Goal: Information Seeking & Learning: Find specific fact

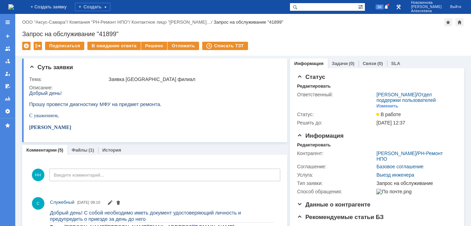
click at [14, 5] on img at bounding box center [11, 7] width 6 height 6
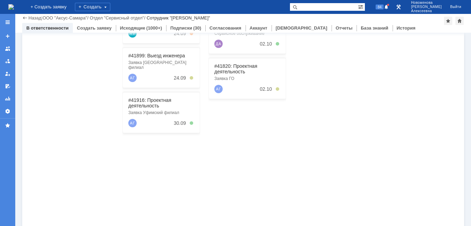
scroll to position [139, 0]
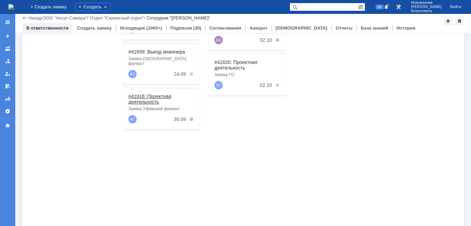
click at [148, 94] on link "#41916: Проектная деятельность" at bounding box center [149, 98] width 43 height 11
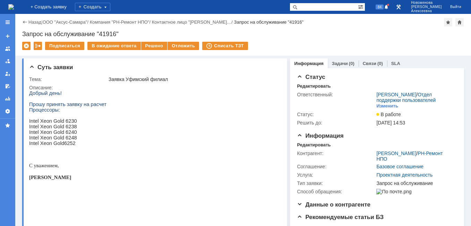
click at [14, 4] on img at bounding box center [11, 7] width 6 height 6
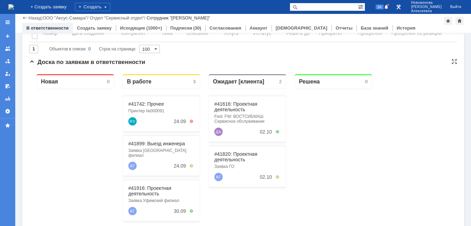
scroll to position [69, 0]
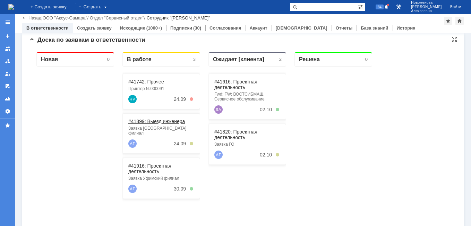
click at [153, 122] on link "#41899: Выезд инженера" at bounding box center [156, 121] width 57 height 6
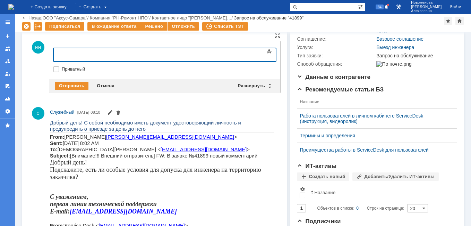
scroll to position [104, 0]
click at [266, 85] on div "Развернуть" at bounding box center [254, 85] width 41 height 8
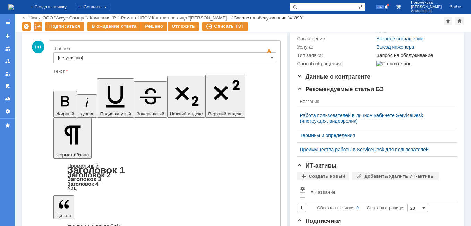
scroll to position [0, 0]
click at [261, 58] on input "[не указано]" at bounding box center [164, 57] width 223 height 11
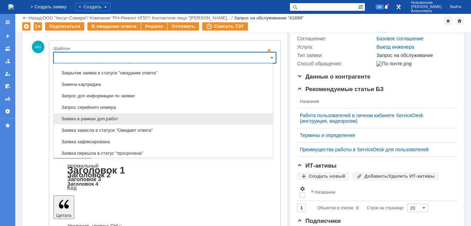
scroll to position [342, 0]
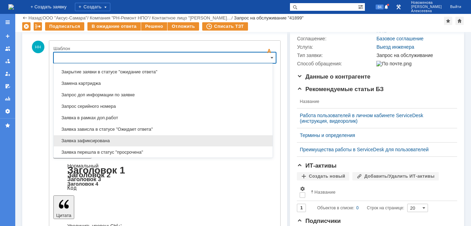
click at [95, 141] on span "Заявка зафиксирована" at bounding box center [163, 141] width 211 height 6
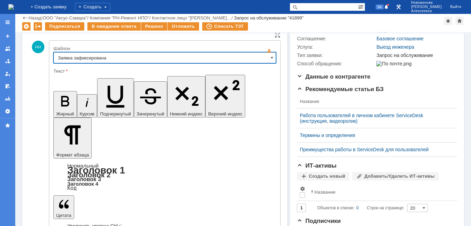
type input "Заявка зафиксирована"
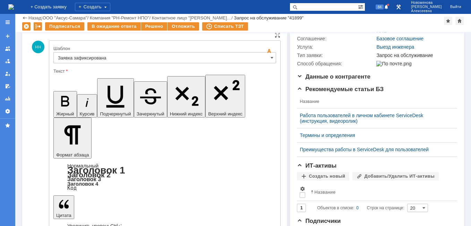
drag, startPoint x: 195, startPoint y: 1671, endPoint x: 64, endPoint y: 1663, distance: 131.4
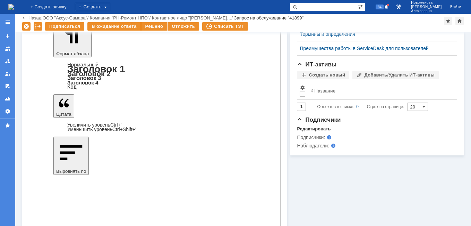
scroll to position [243, 0]
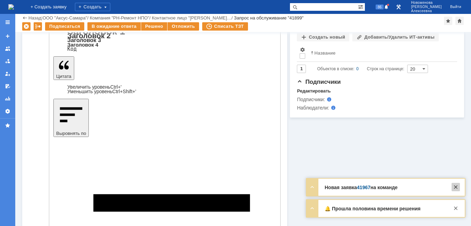
click at [458, 187] on div at bounding box center [456, 187] width 8 height 8
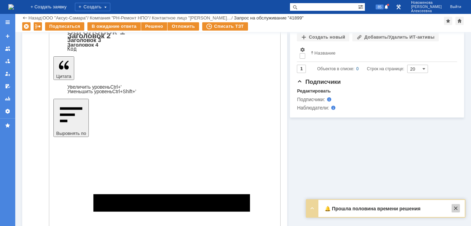
click at [455, 209] on div at bounding box center [456, 208] width 8 height 8
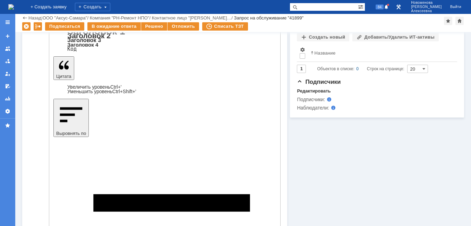
click at [321, 6] on input "text" at bounding box center [324, 7] width 68 height 8
type input "41616"
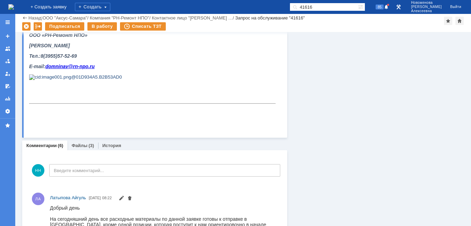
scroll to position [416, 0]
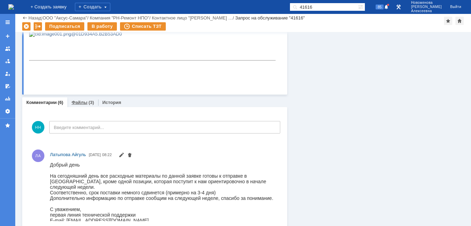
drag, startPoint x: 79, startPoint y: 104, endPoint x: 50, endPoint y: 344, distance: 241.5
click at [79, 104] on link "Файлы" at bounding box center [79, 102] width 16 height 5
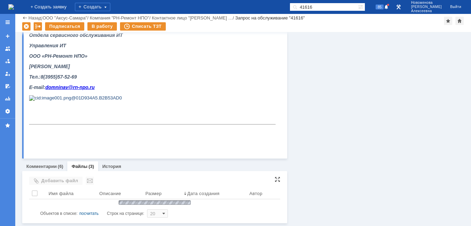
scroll to position [410, 0]
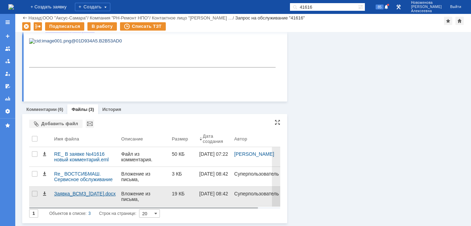
click at [76, 192] on div "Заявка_ВСМЗ_[DATE].docx" at bounding box center [85, 193] width 62 height 6
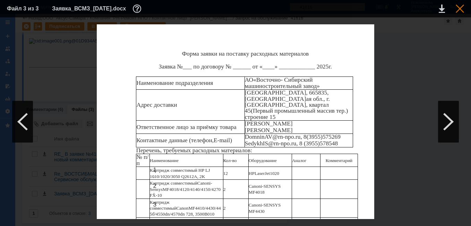
click at [460, 9] on div at bounding box center [460, 9] width 8 height 8
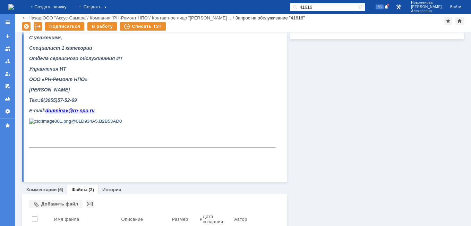
scroll to position [340, 0]
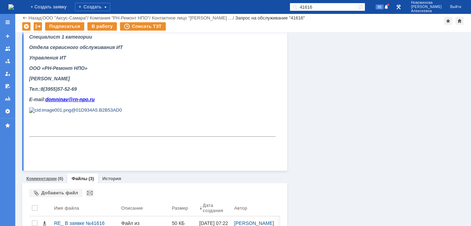
click at [40, 177] on link "Комментарии" at bounding box center [41, 178] width 31 height 5
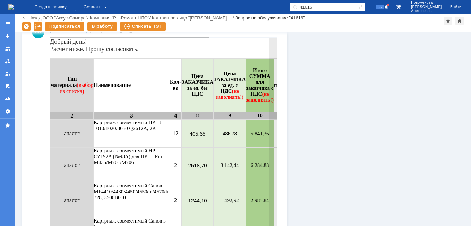
scroll to position [896, 0]
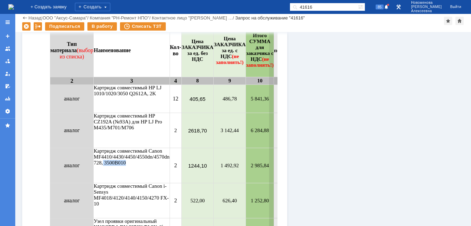
drag, startPoint x: 105, startPoint y: 163, endPoint x: 130, endPoint y: 165, distance: 25.7
click at [130, 165] on td "Картридж совместимый Canon MF4410/4430/4450/4550dn/4570dn 728, 3500B010" at bounding box center [132, 165] width 76 height 35
click at [131, 163] on td "Картридж совместимый Canon MF4410/4430/4450/4550dn/4570dn 728, 3500B010" at bounding box center [132, 165] width 76 height 35
click at [128, 162] on td "Картридж совместимый Canon MF4410/4430/4450/4550dn/4570dn 728, 3500B010" at bounding box center [132, 165] width 76 height 35
drag, startPoint x: 126, startPoint y: 162, endPoint x: 106, endPoint y: 164, distance: 19.5
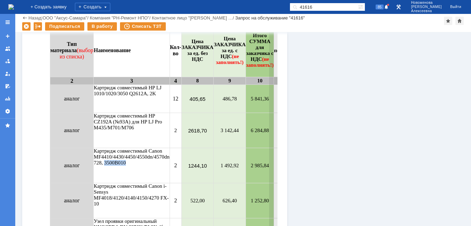
click at [106, 164] on td "Картридж совместимый Canon MF4410/4430/4450/4550dn/4570dn 728, 3500B010" at bounding box center [132, 165] width 76 height 35
copy td "3500B010"
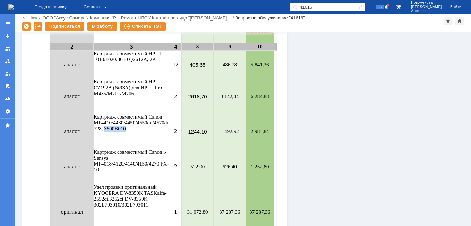
scroll to position [930, 0]
click at [153, 171] on td "Картридж совместимый Canon i-Sensys MF4018/4120/4140/4150/4270 FX-10" at bounding box center [132, 166] width 76 height 35
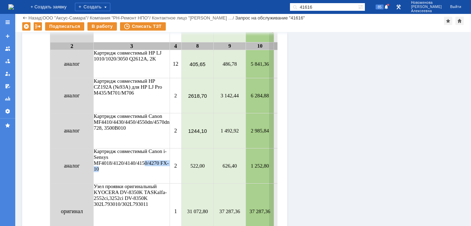
drag, startPoint x: 150, startPoint y: 167, endPoint x: 170, endPoint y: 172, distance: 21.1
click at [170, 172] on td "Картридж совместимый Canon i-Sensys MF4018/4120/4140/4150/4270 FX-10" at bounding box center [132, 166] width 76 height 35
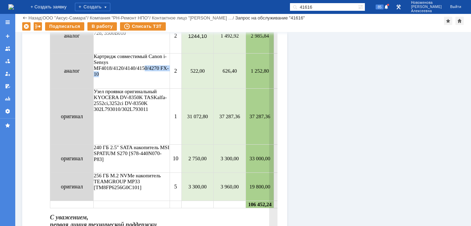
scroll to position [1034, 0]
